Goal: Information Seeking & Learning: Get advice/opinions

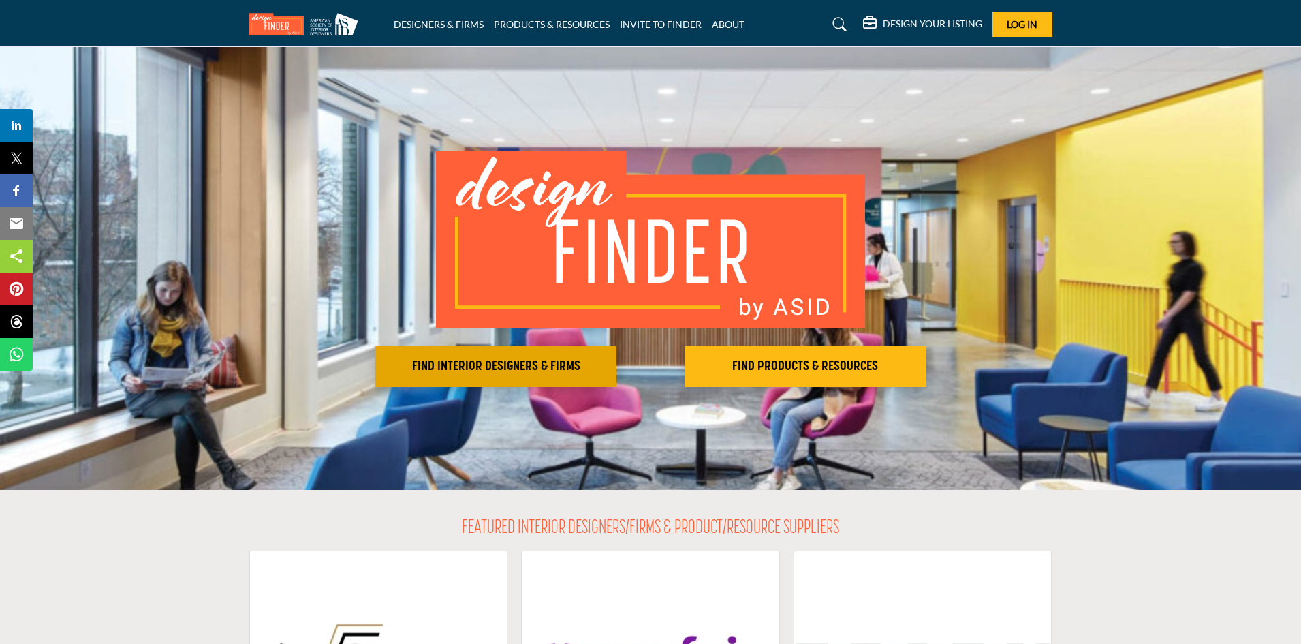
click at [512, 371] on h2 "FIND INTERIOR DESIGNERS & FIRMS" at bounding box center [495, 366] width 233 height 16
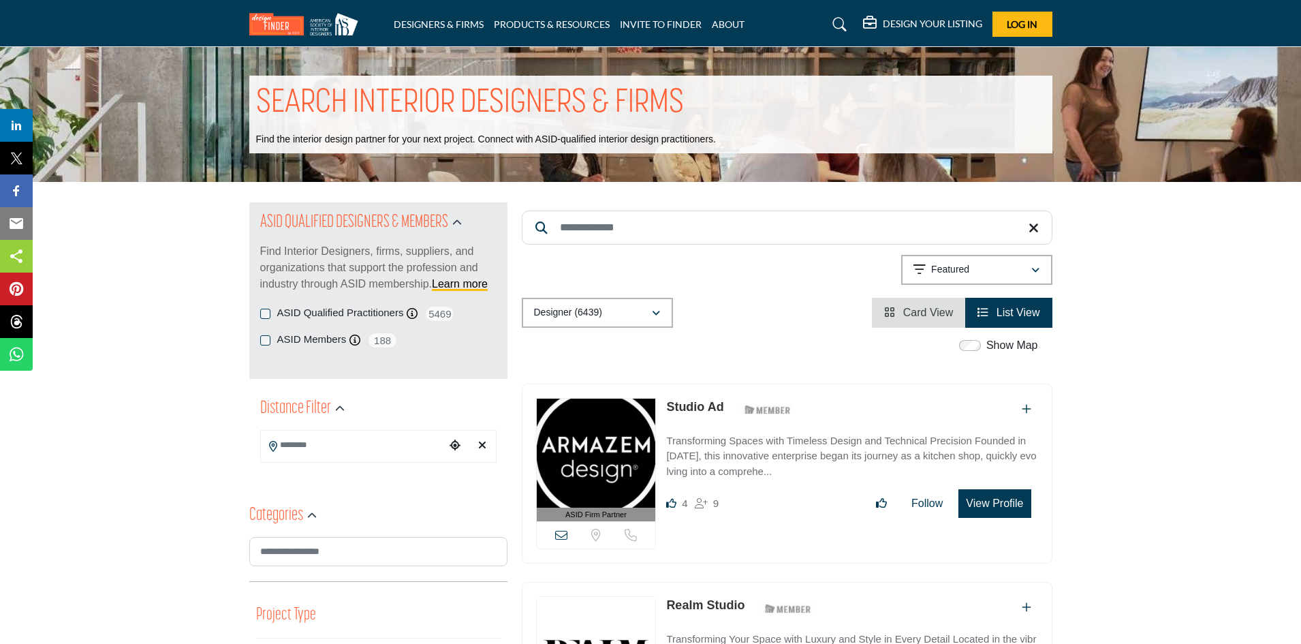
click at [656, 226] on input "Search Keyword" at bounding box center [787, 227] width 531 height 34
click at [657, 226] on input "Search Keyword" at bounding box center [787, 227] width 531 height 34
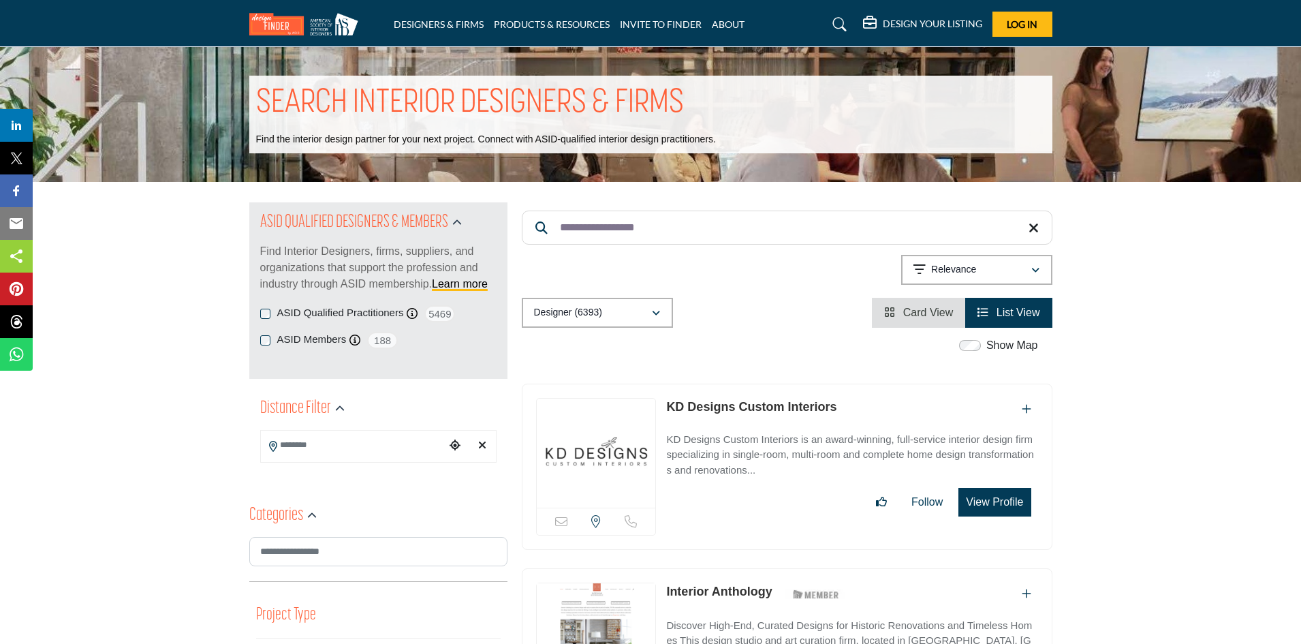
type input "**********"
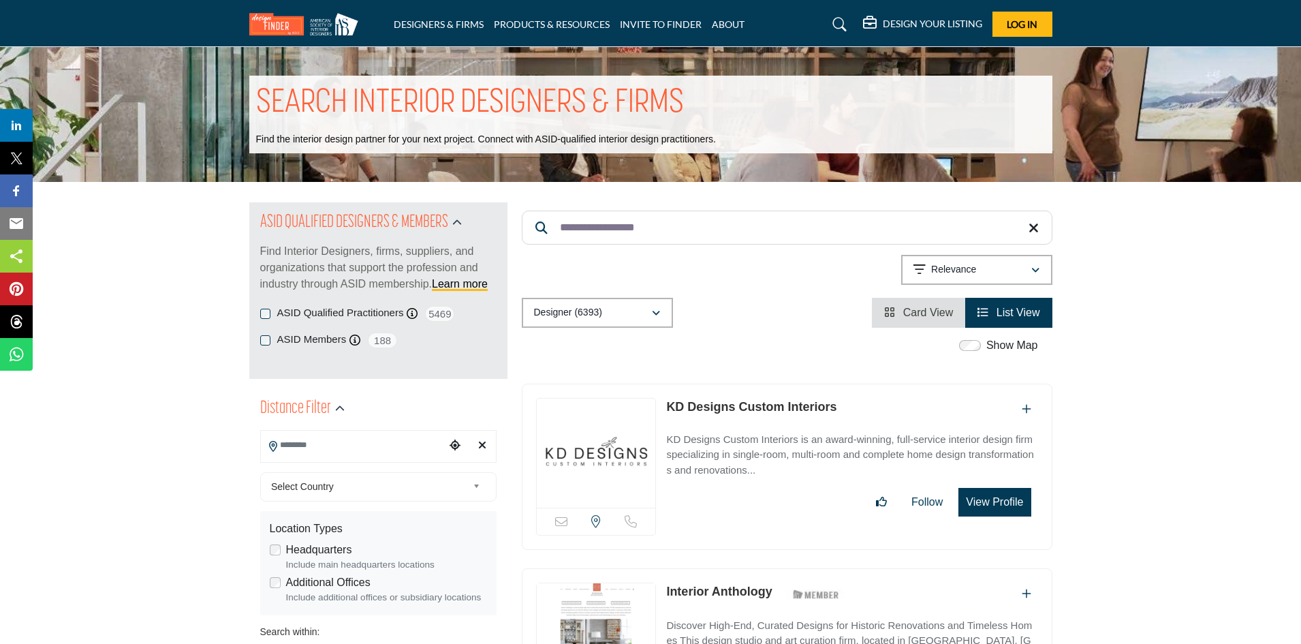
click at [340, 443] on input "Search Location" at bounding box center [353, 445] width 184 height 27
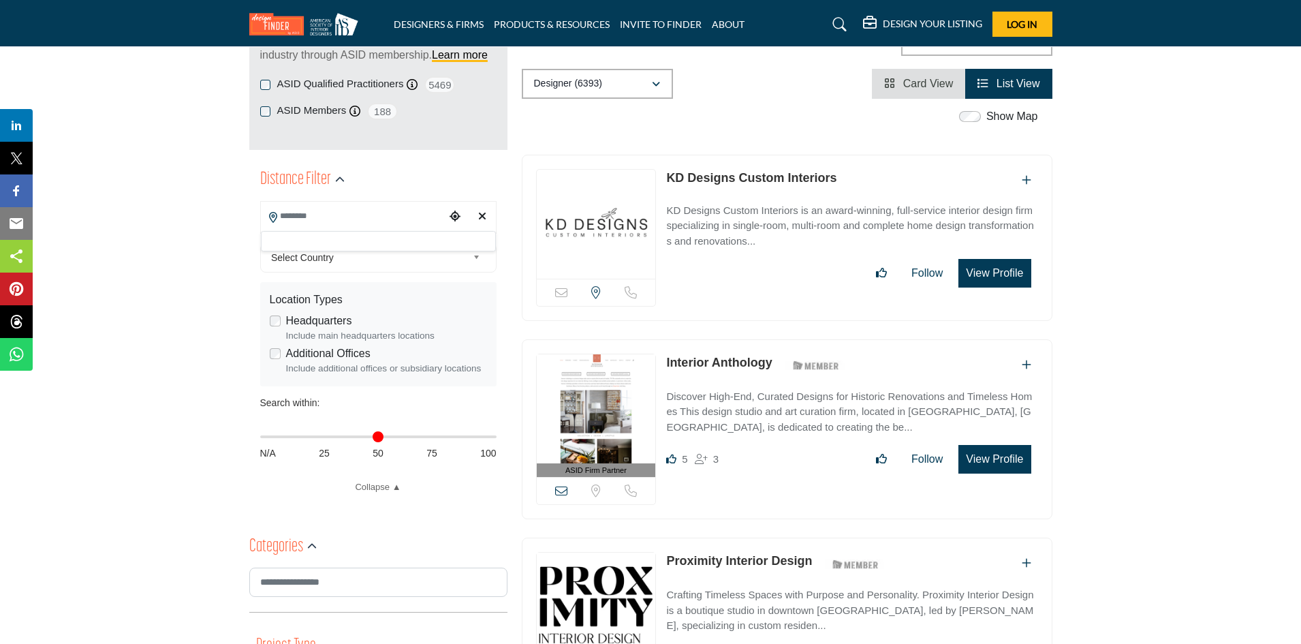
scroll to position [272, 0]
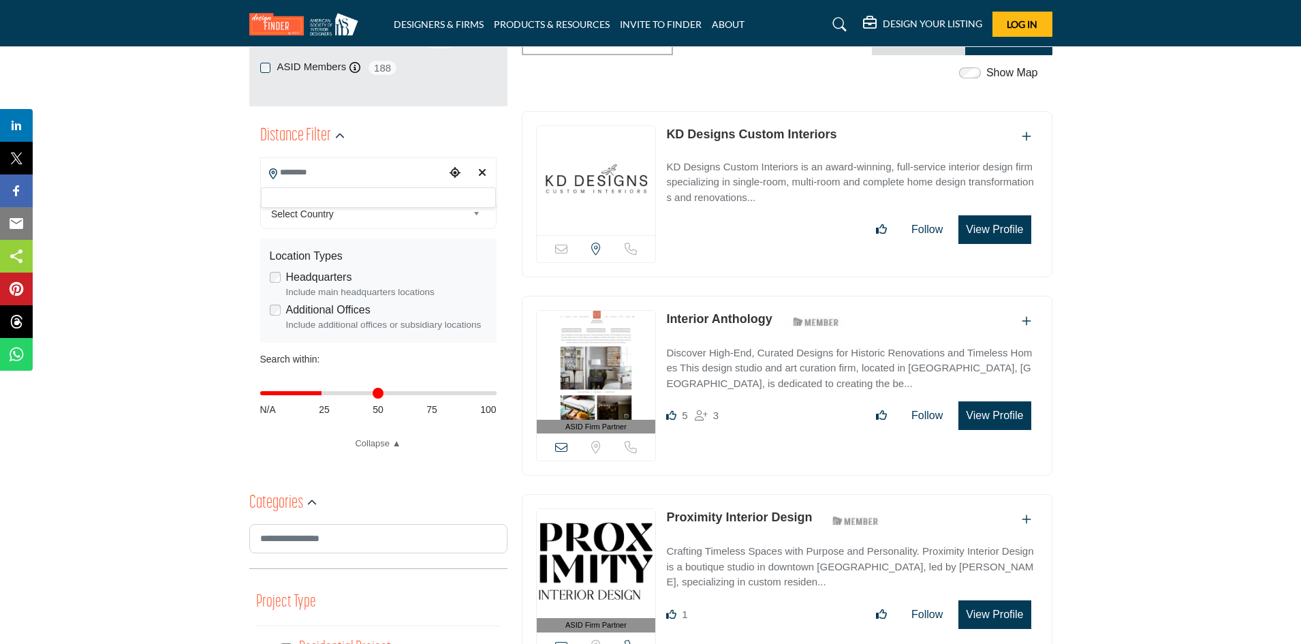
drag, startPoint x: 264, startPoint y: 393, endPoint x: 324, endPoint y: 398, distance: 59.4
type input "**"
click at [324, 394] on input "Distance in miles" at bounding box center [378, 393] width 236 height 3
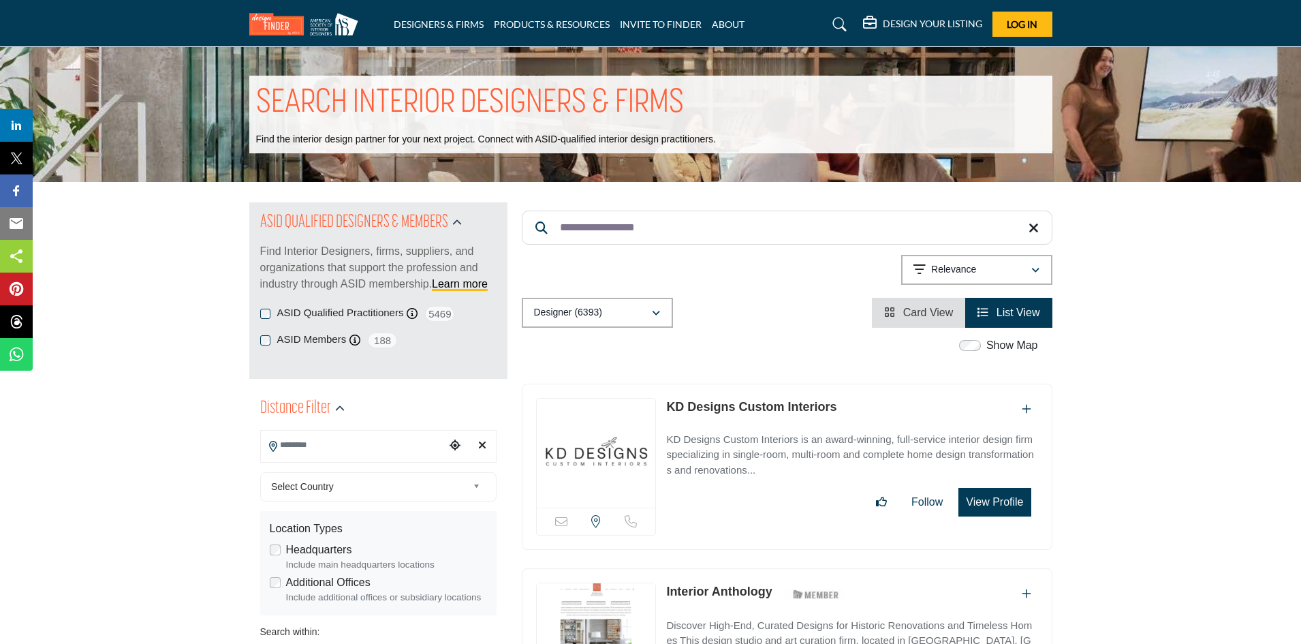
click at [331, 447] on input "Search Location" at bounding box center [353, 445] width 184 height 27
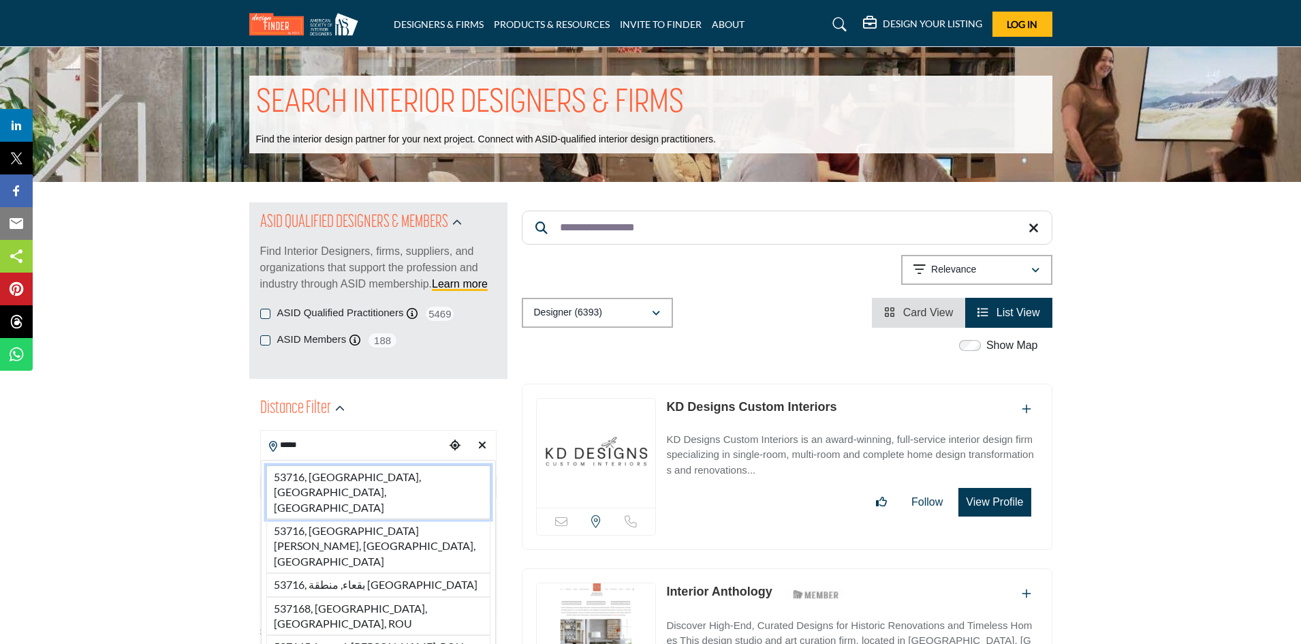
click at [357, 477] on li "53716, [GEOGRAPHIC_DATA], [GEOGRAPHIC_DATA], [GEOGRAPHIC_DATA]" at bounding box center [378, 492] width 224 height 54
type input "**********"
type input "***"
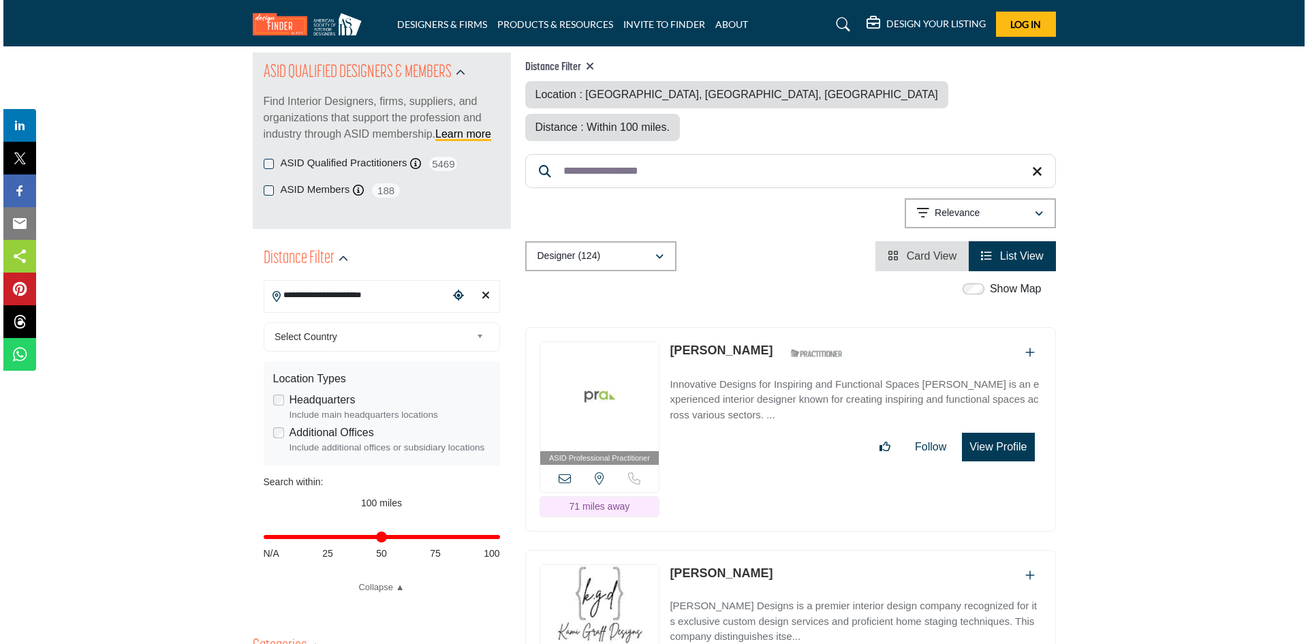
scroll to position [204, 0]
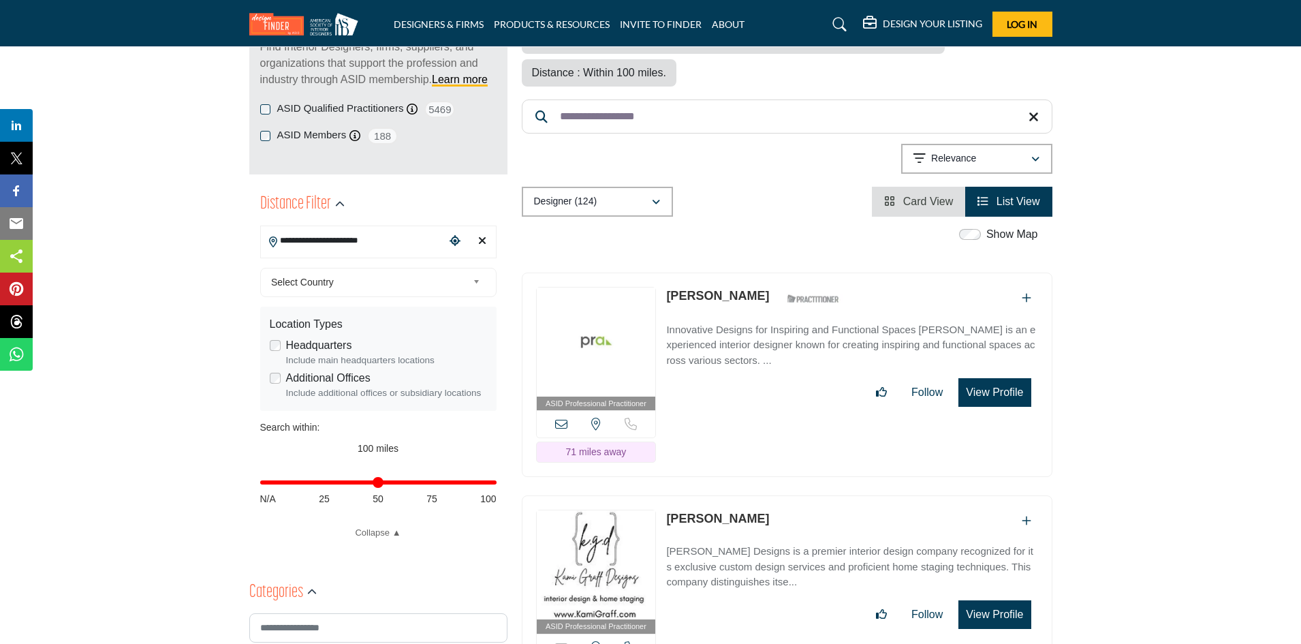
click at [975, 378] on button "View Profile" at bounding box center [994, 392] width 72 height 29
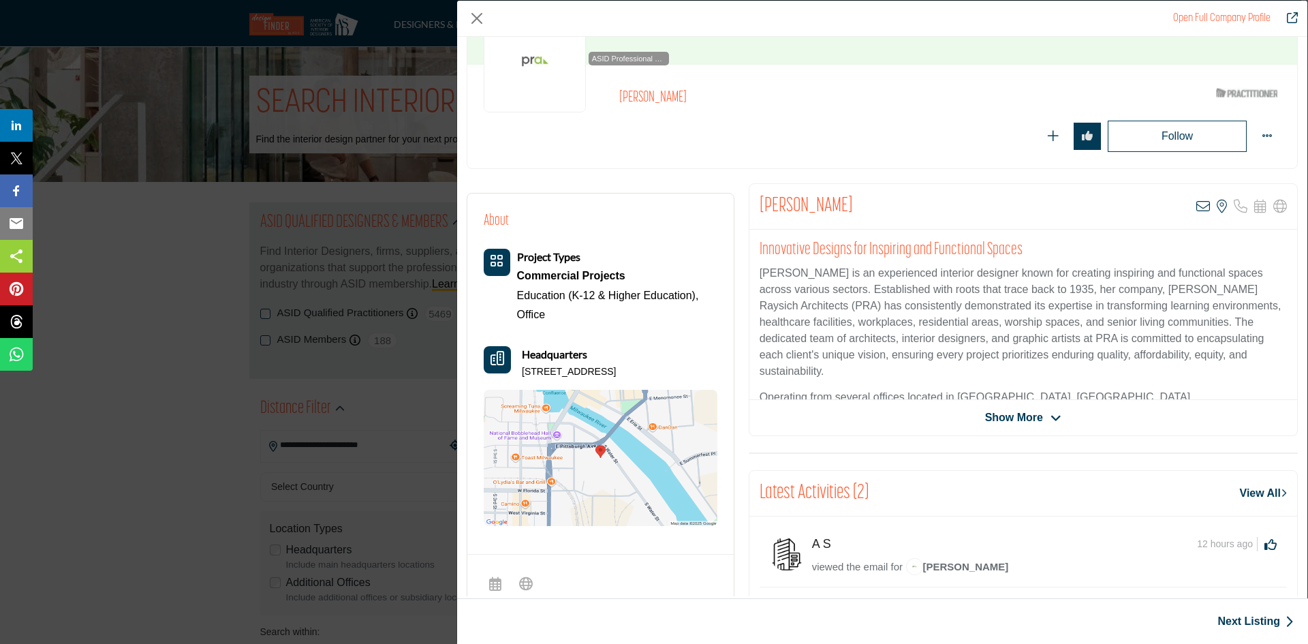
scroll to position [111, 0]
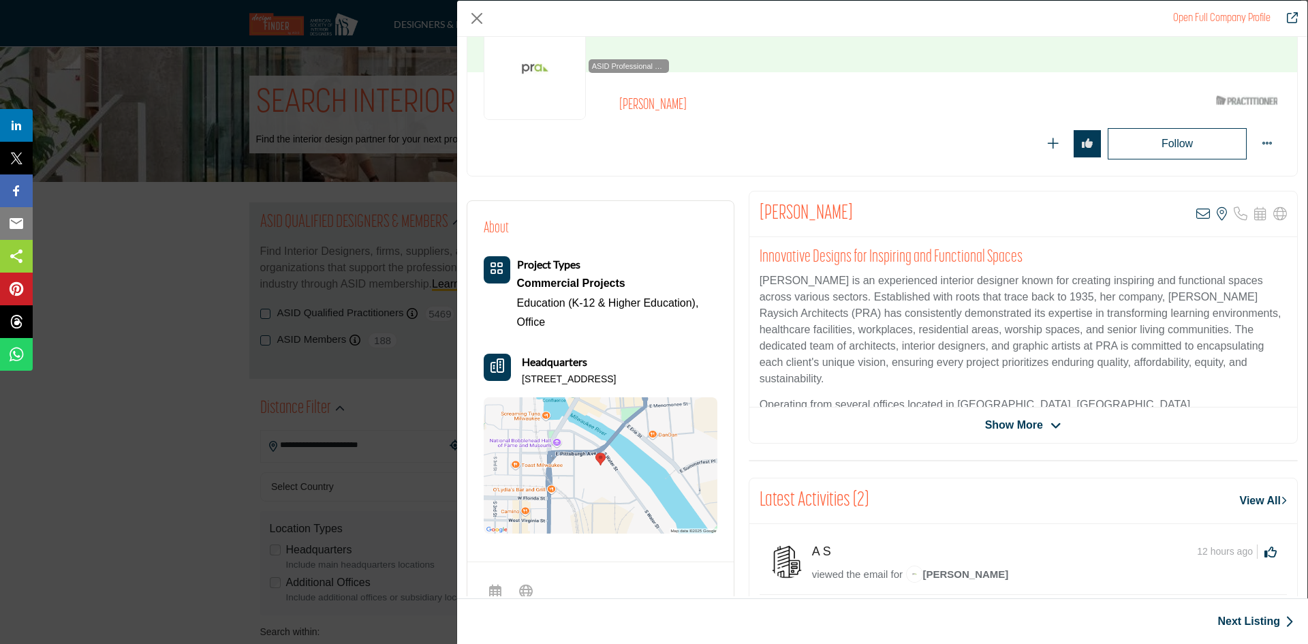
click at [1050, 427] on icon "Company Data Modal" at bounding box center [1055, 426] width 11 height 12
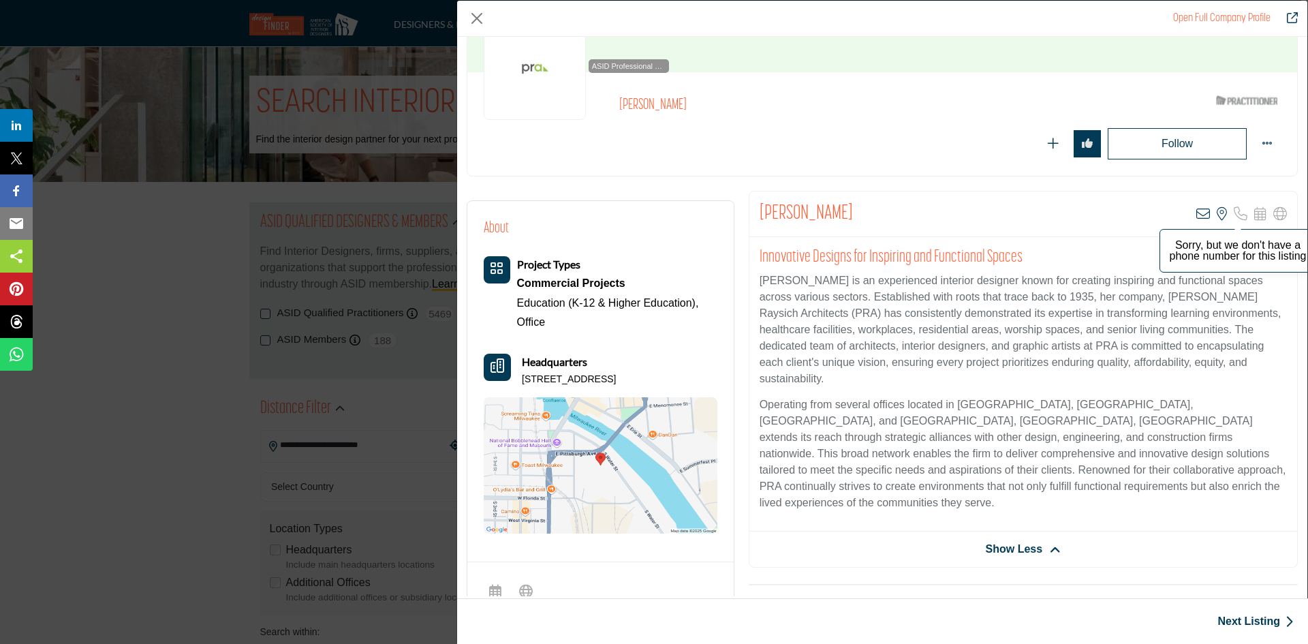
click at [1238, 219] on icon "Company Data Modal" at bounding box center [1241, 214] width 14 height 14
click at [1196, 218] on icon "Company Data Modal" at bounding box center [1203, 214] width 14 height 14
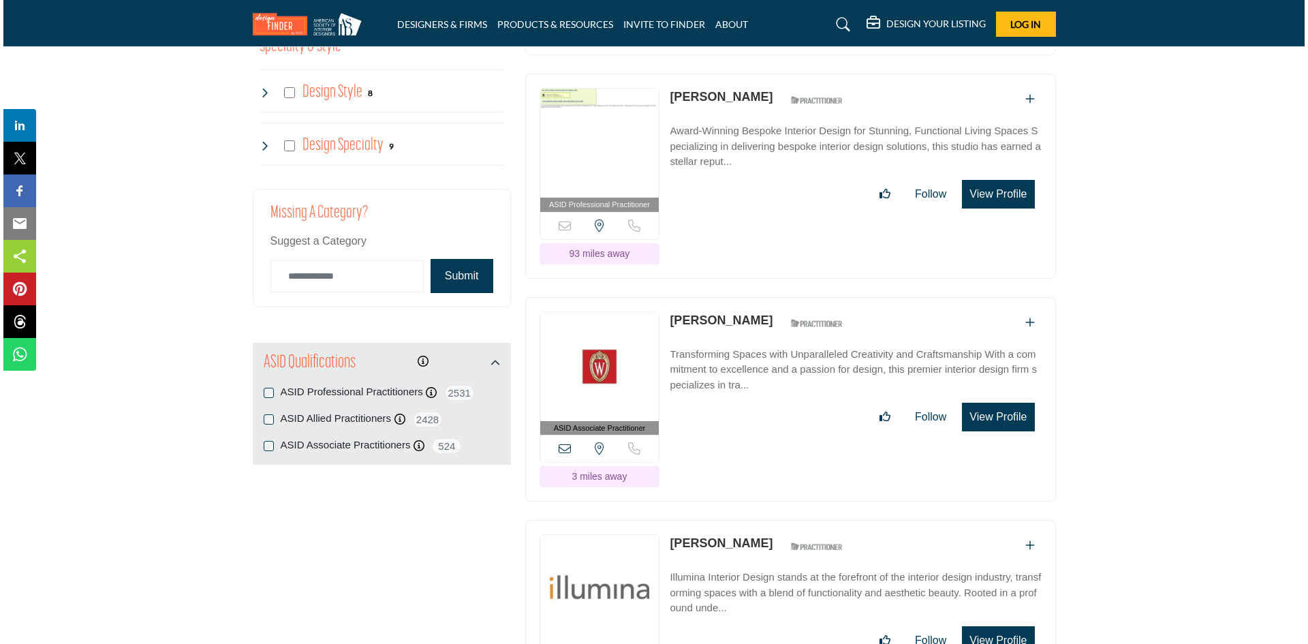
scroll to position [1294, 0]
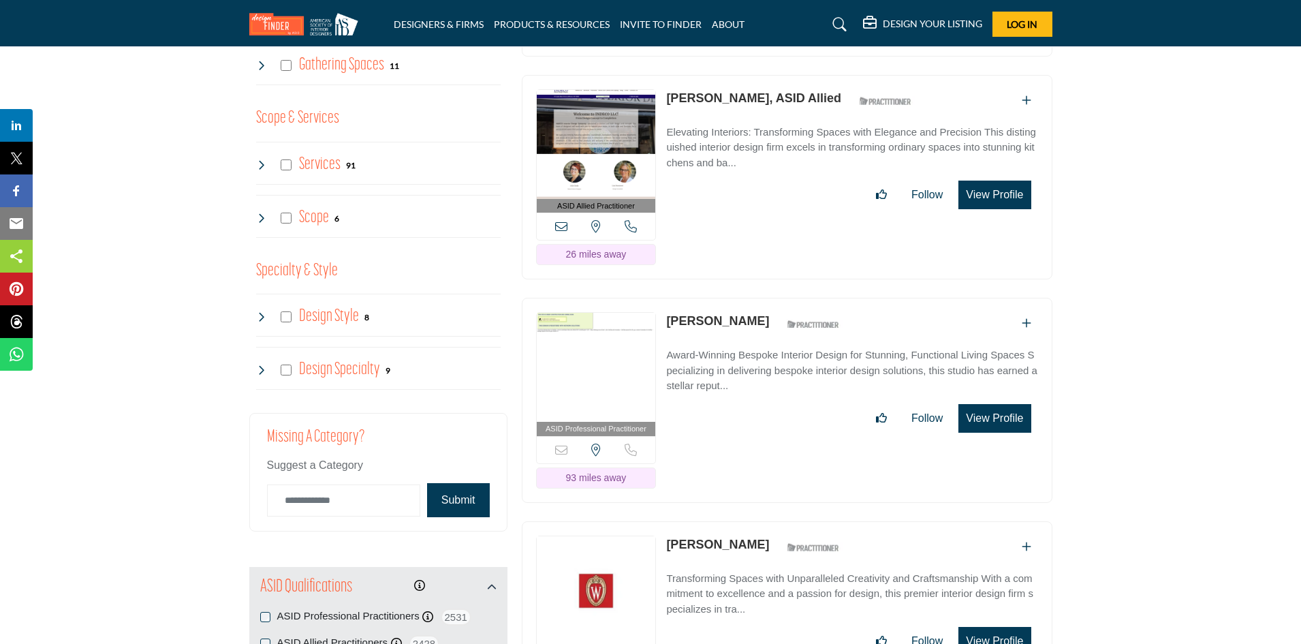
click at [1002, 404] on button "View Profile" at bounding box center [994, 418] width 72 height 29
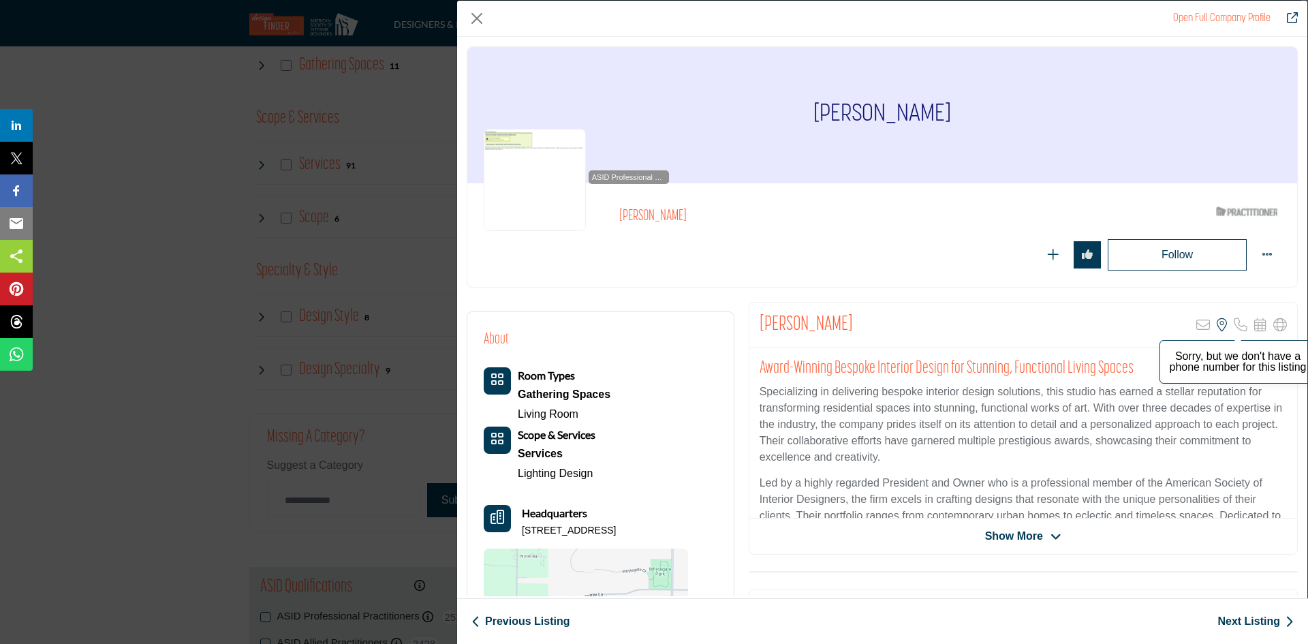
click at [1234, 331] on icon "Company Data Modal" at bounding box center [1241, 325] width 14 height 14
click at [1050, 537] on icon "Company Data Modal" at bounding box center [1055, 537] width 11 height 12
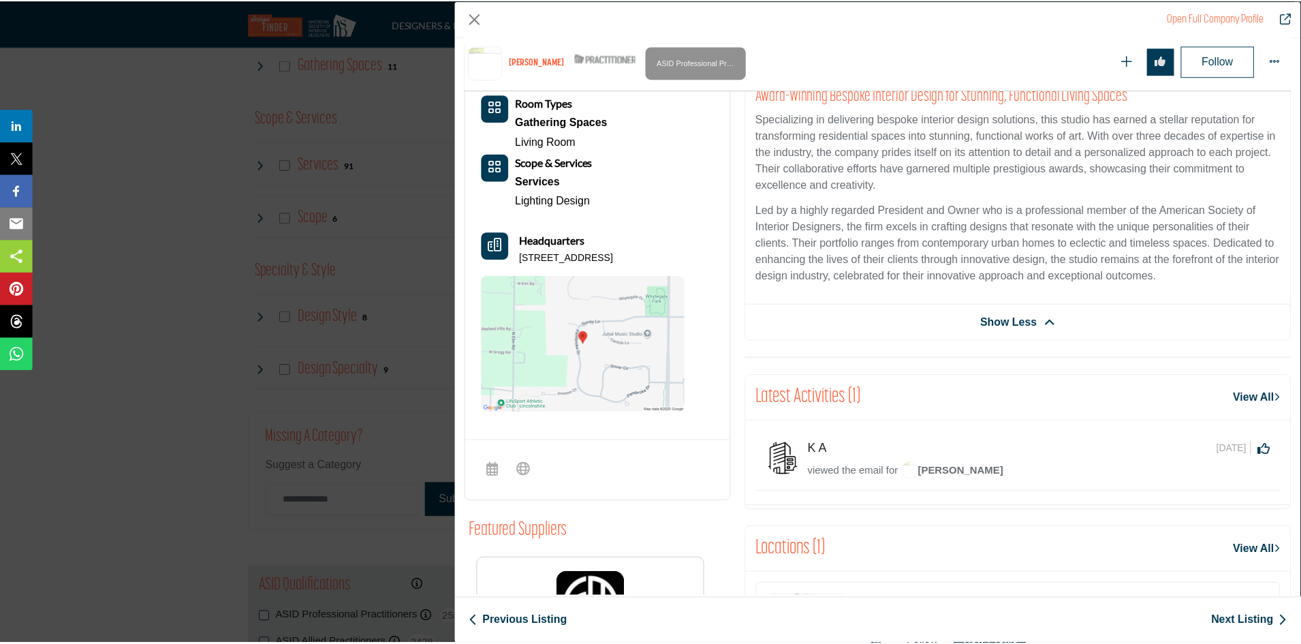
scroll to position [0, 0]
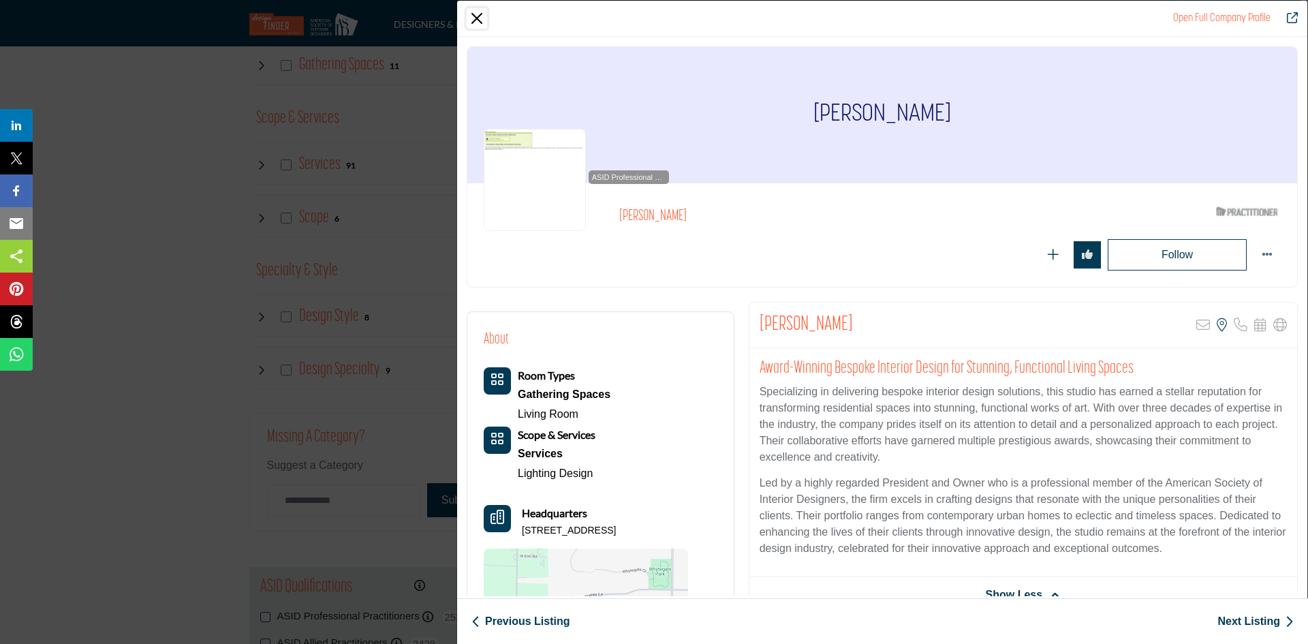
click at [477, 20] on button "Close" at bounding box center [477, 18] width 20 height 20
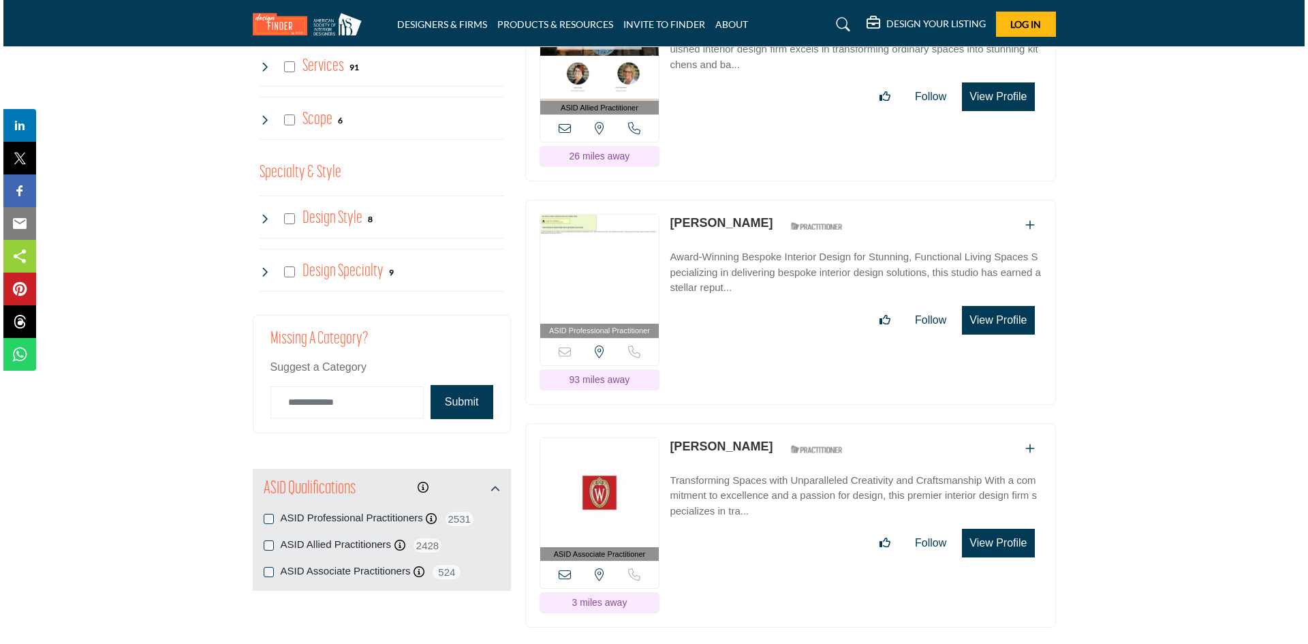
scroll to position [1567, 0]
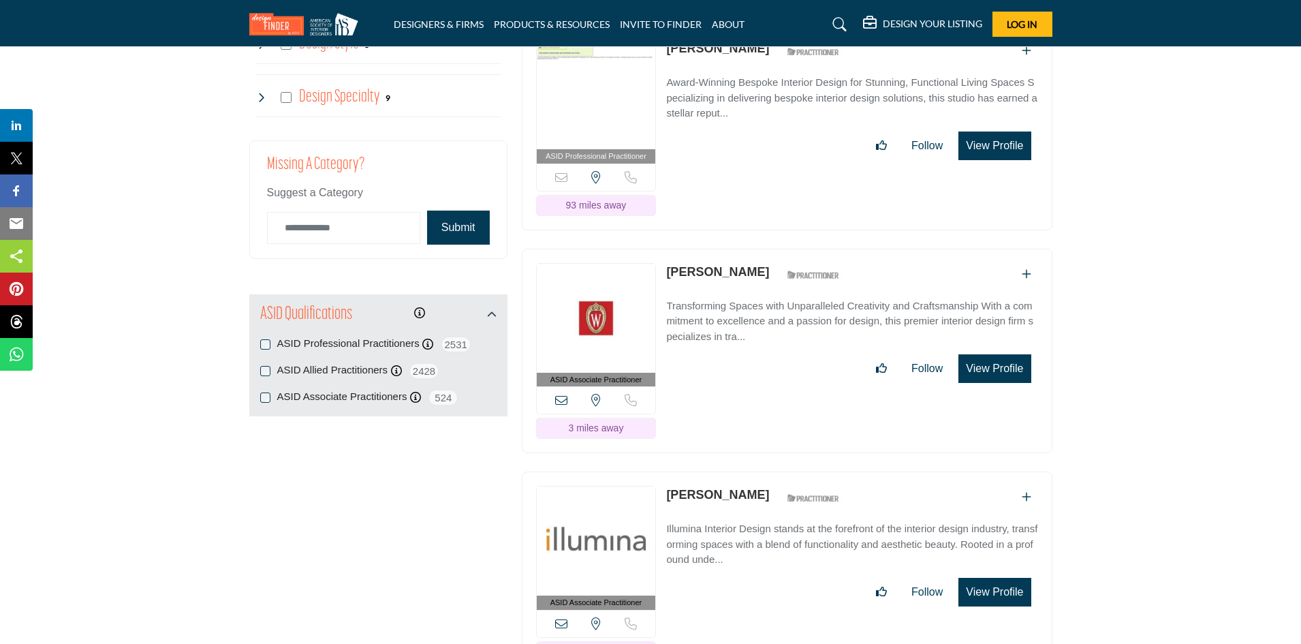
click at [1005, 354] on button "View Profile" at bounding box center [994, 368] width 72 height 29
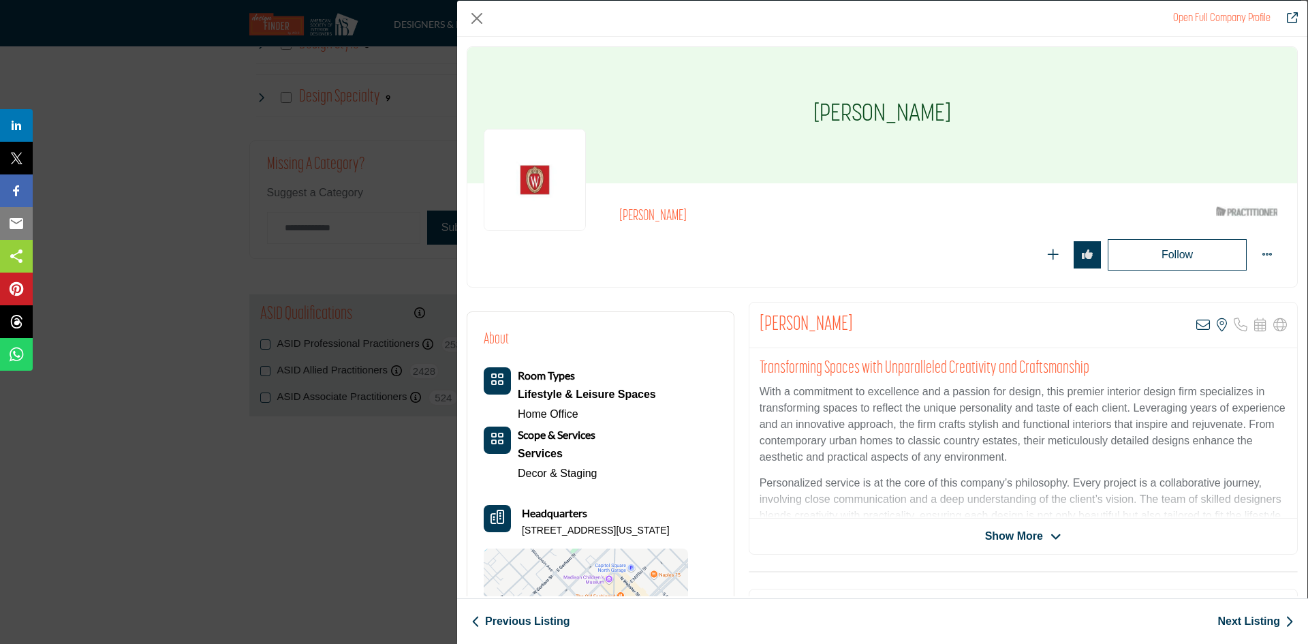
click at [1037, 535] on span "Show More" at bounding box center [1014, 536] width 58 height 16
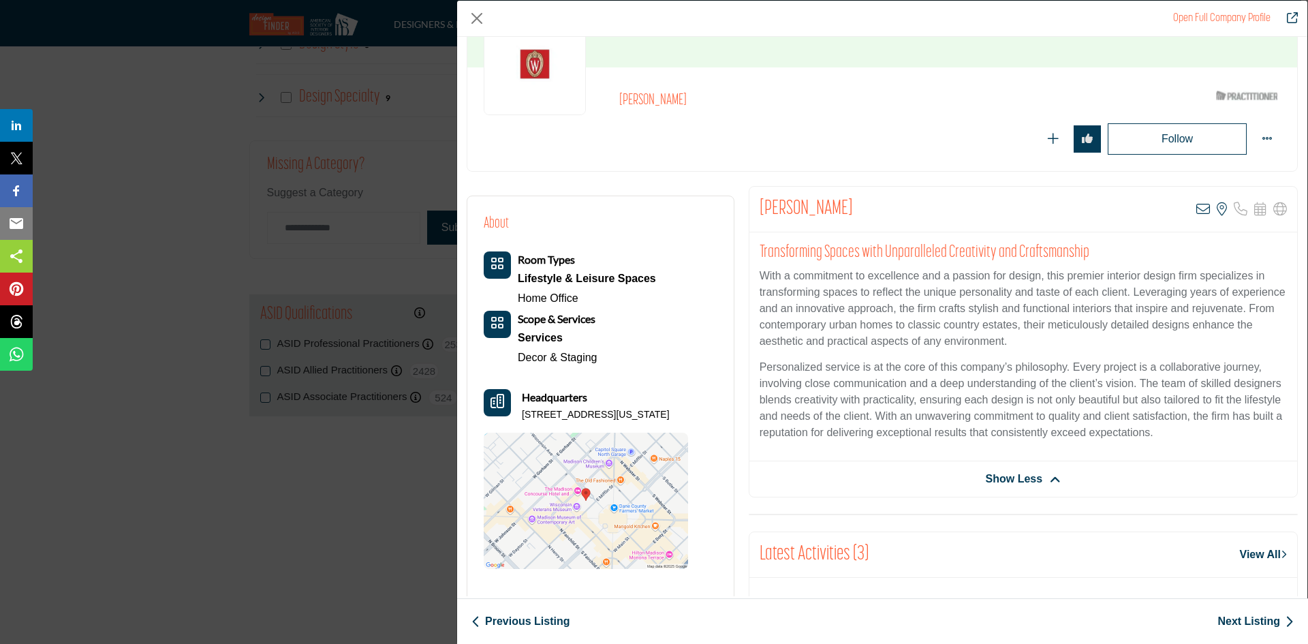
scroll to position [0, 0]
